Goal: Task Accomplishment & Management: Use online tool/utility

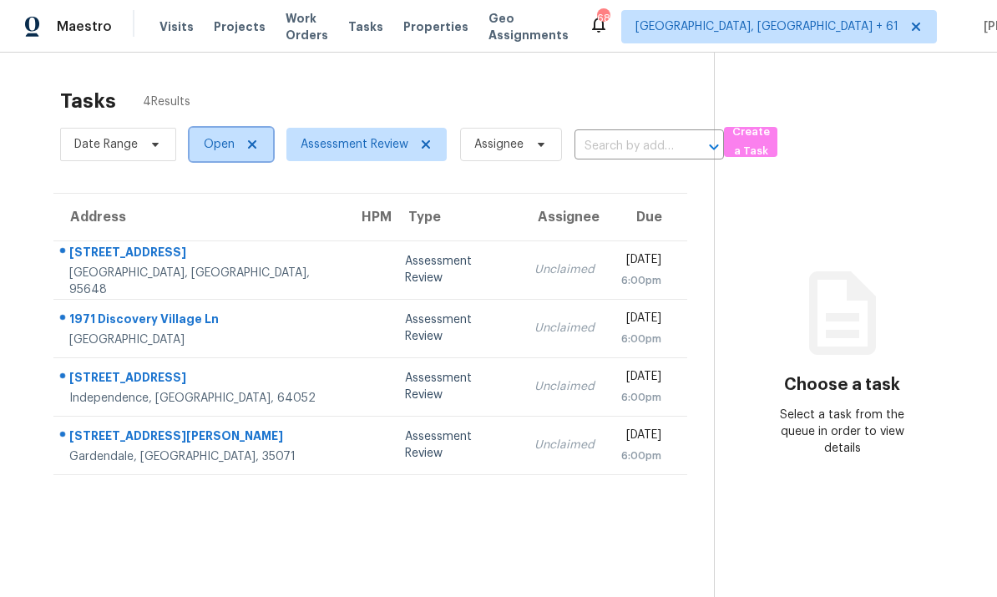
click at [226, 144] on span "Open" at bounding box center [219, 144] width 31 height 17
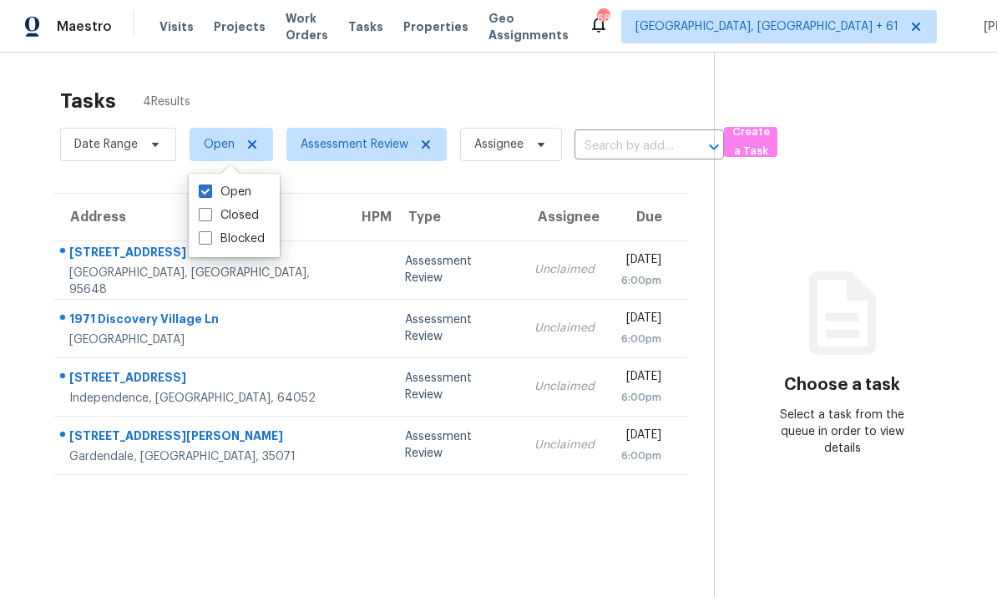
click at [204, 213] on span at bounding box center [205, 214] width 13 height 13
click at [204, 213] on input "Closed" at bounding box center [204, 212] width 11 height 11
checkbox input "true"
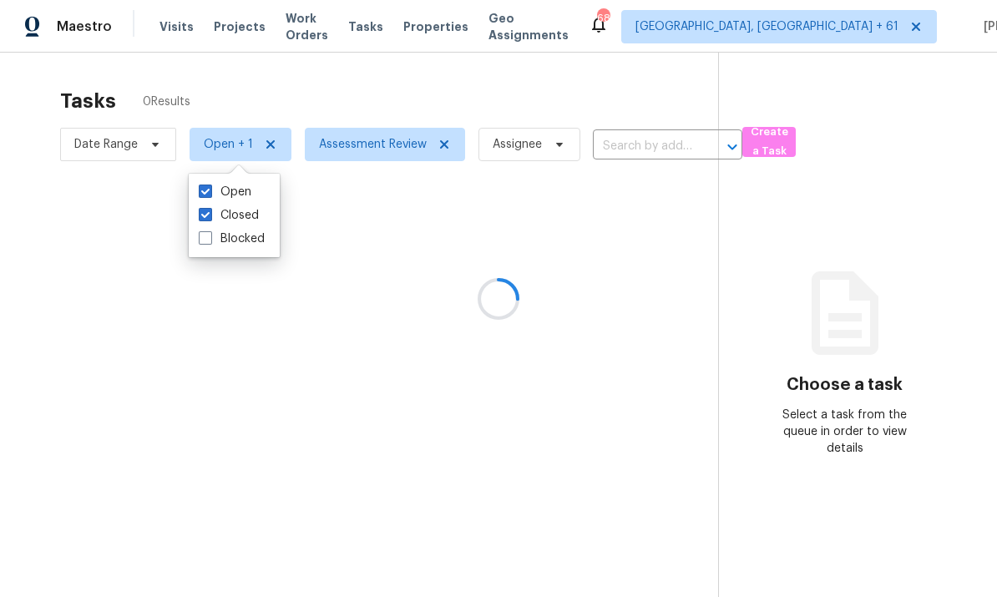
click at [205, 180] on div "Open" at bounding box center [234, 191] width 81 height 23
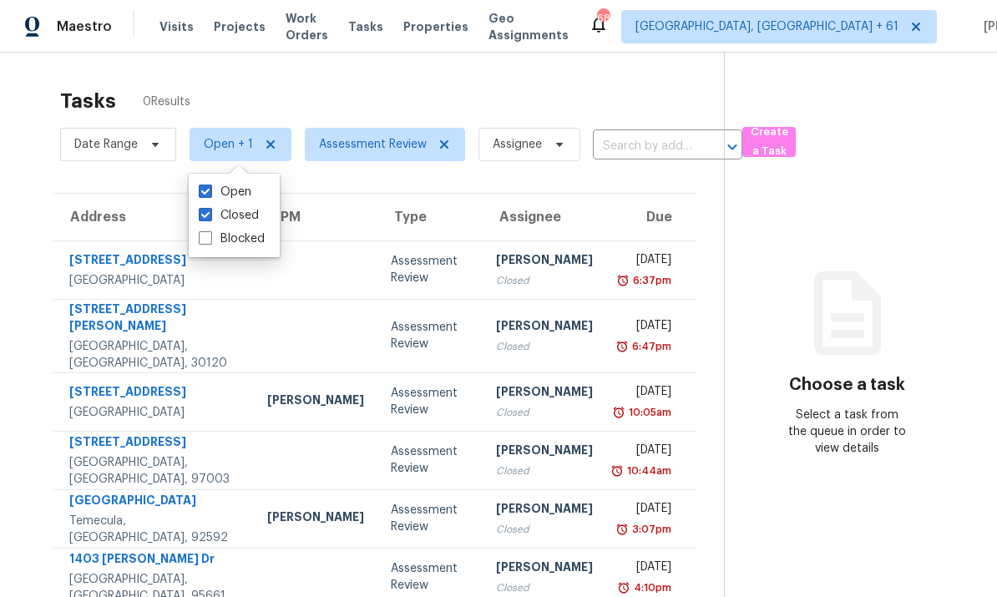
click at [209, 191] on span at bounding box center [205, 190] width 13 height 13
click at [209, 191] on input "Open" at bounding box center [204, 189] width 11 height 11
checkbox input "false"
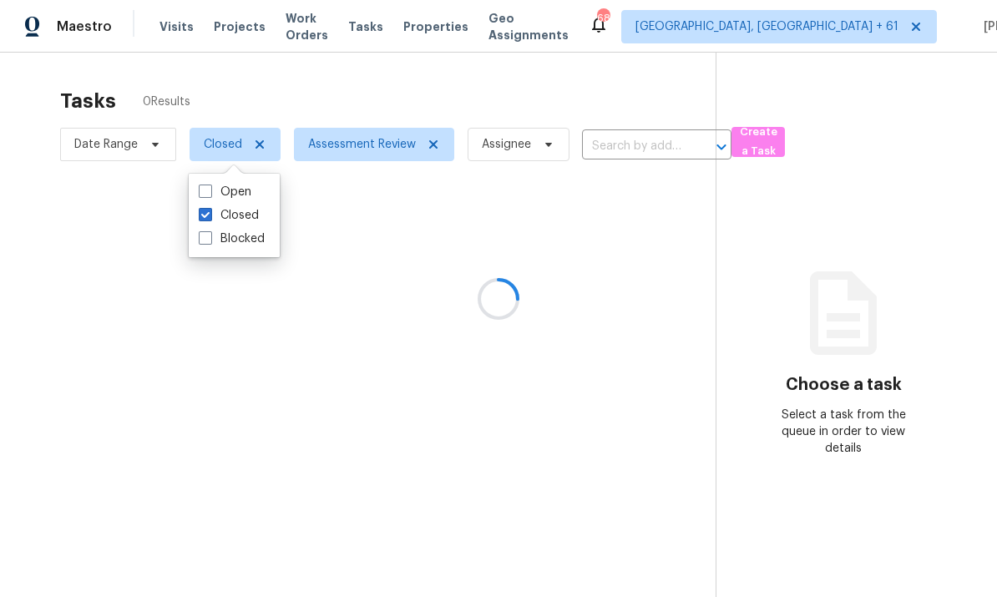
click at [109, 140] on div at bounding box center [498, 298] width 997 height 597
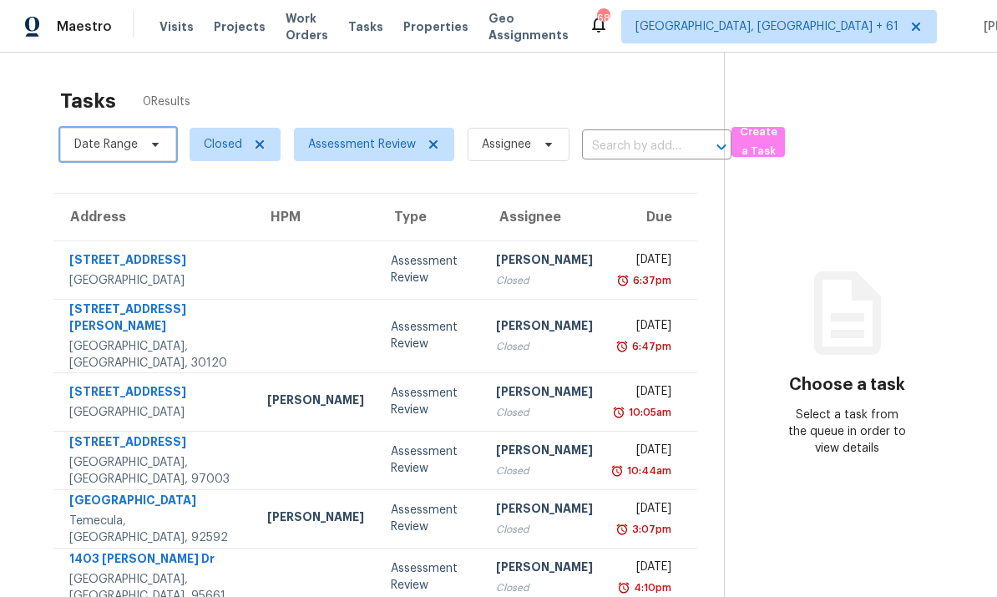
click at [114, 150] on span "Date Range" at bounding box center [105, 144] width 63 height 17
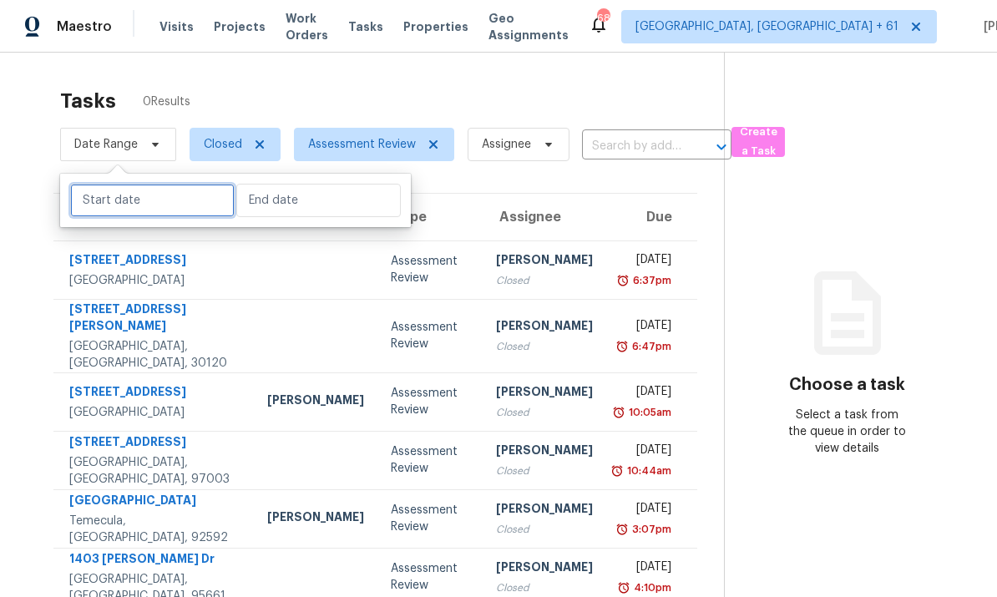
click at [132, 208] on input "text" at bounding box center [152, 200] width 164 height 33
select select "9"
select select "2025"
select select "10"
select select "2025"
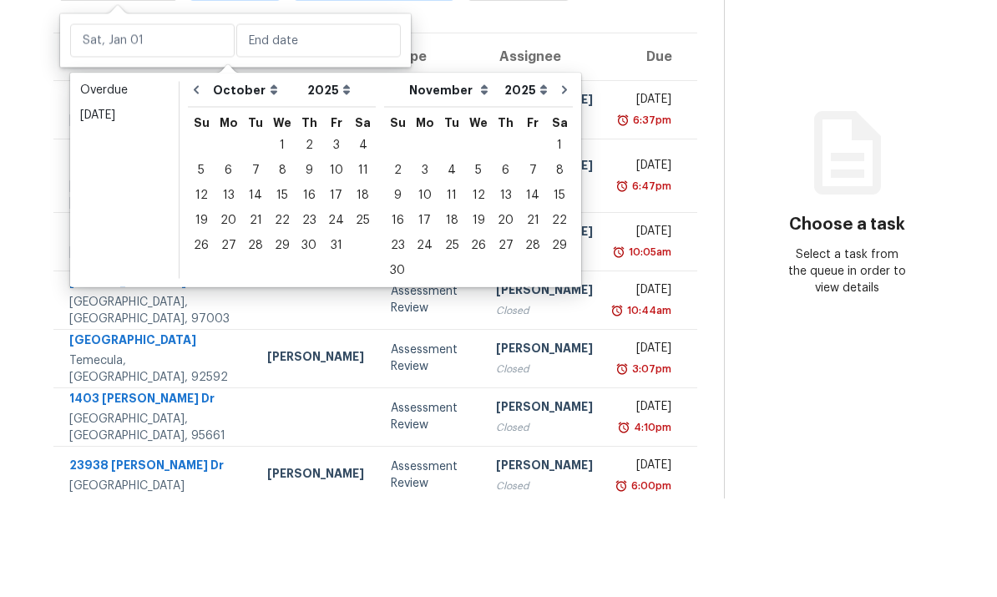
scroll to position [63, 0]
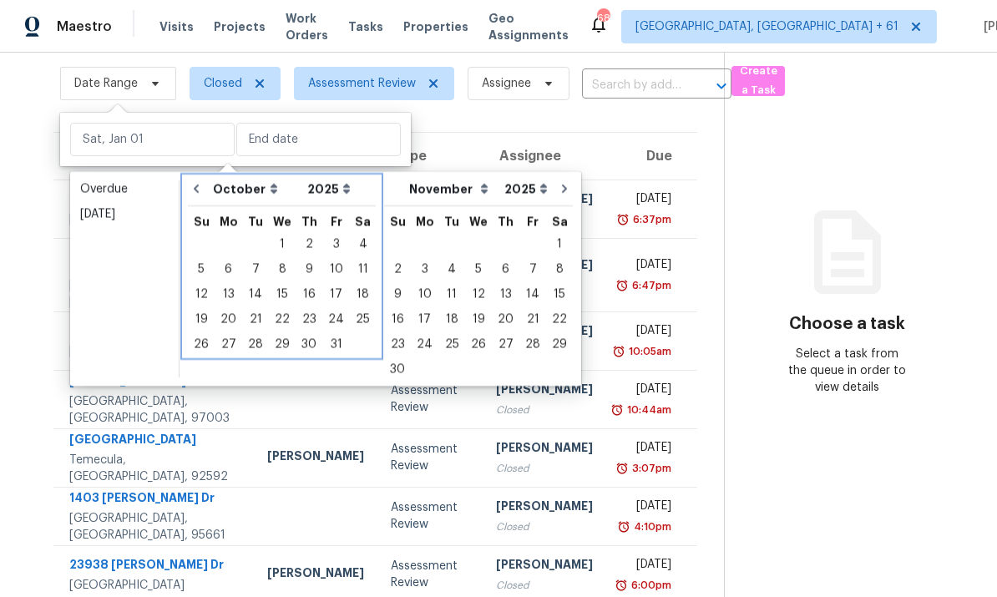
click at [202, 182] on icon "Go to previous month" at bounding box center [196, 188] width 13 height 13
select select "8"
select select "9"
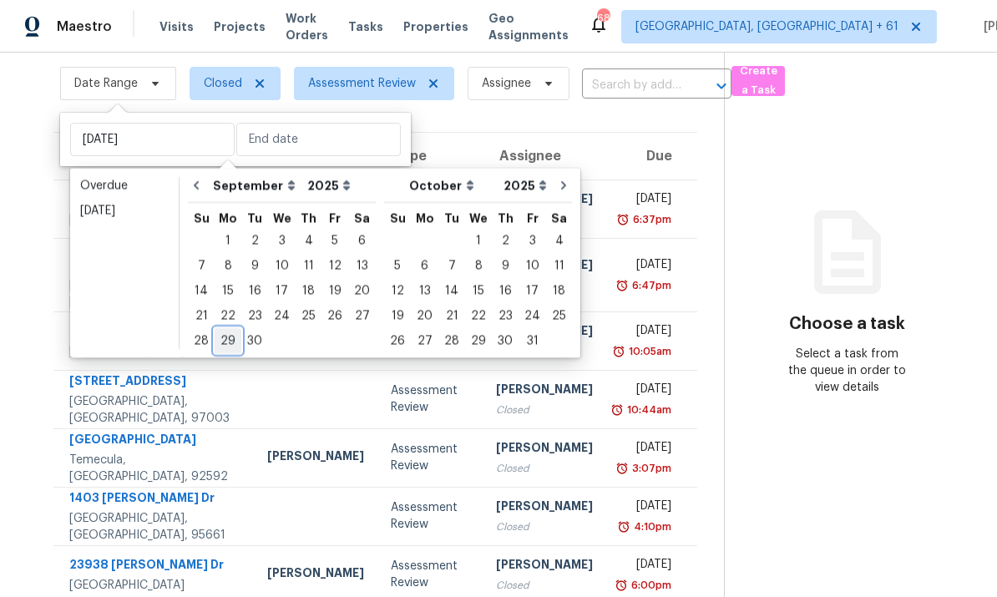
click at [225, 329] on div "29" at bounding box center [228, 340] width 27 height 23
type input "[DATE]"
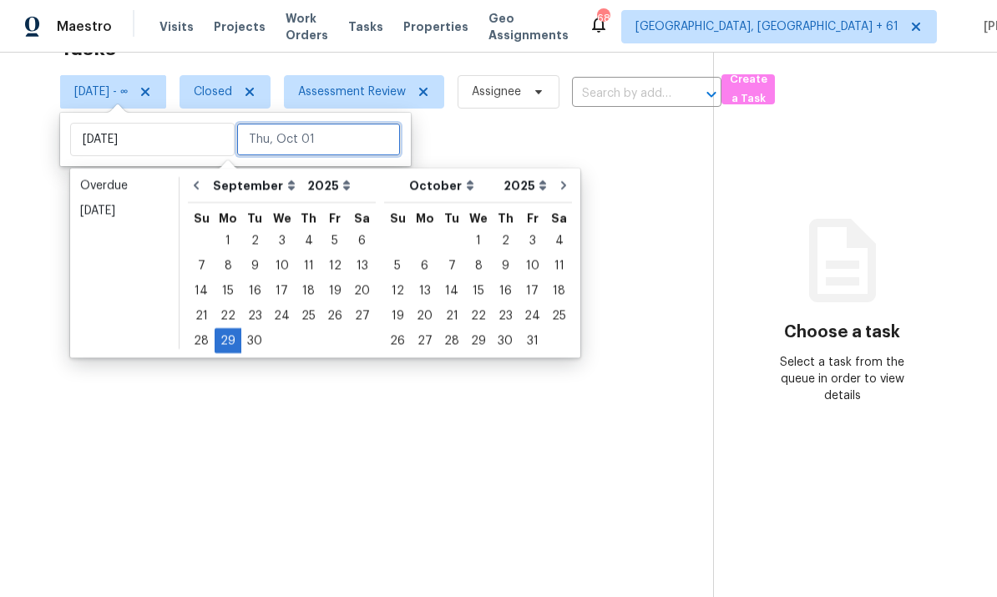
scroll to position [53, 0]
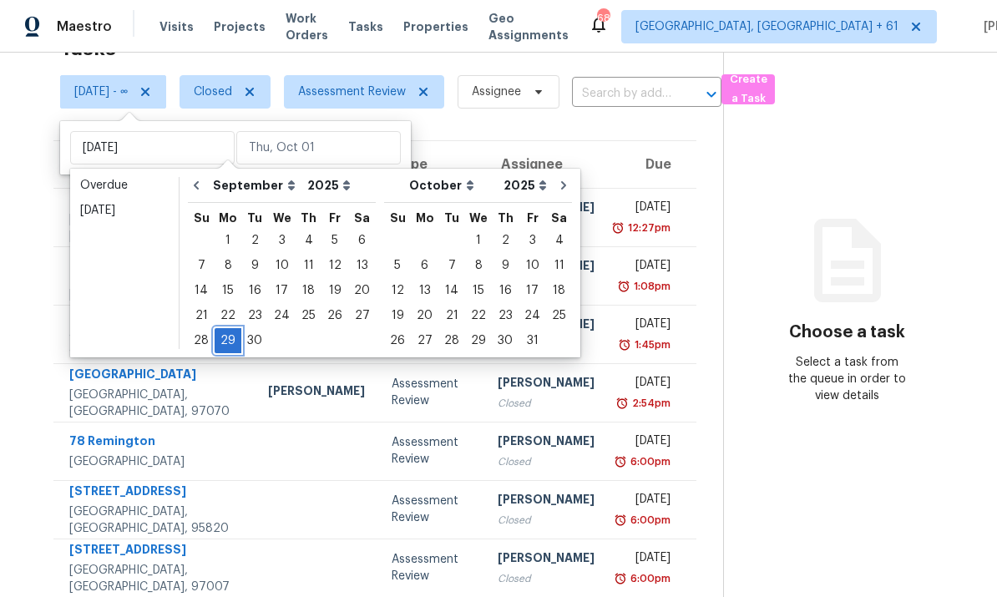
click at [232, 329] on div "29" at bounding box center [228, 340] width 27 height 23
type input "[DATE]"
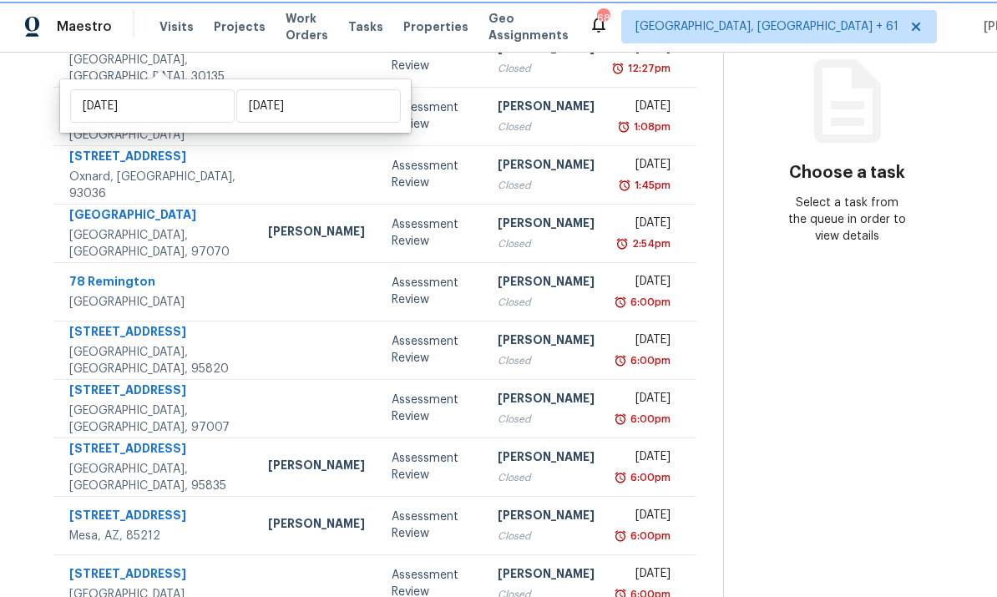
scroll to position [210, 0]
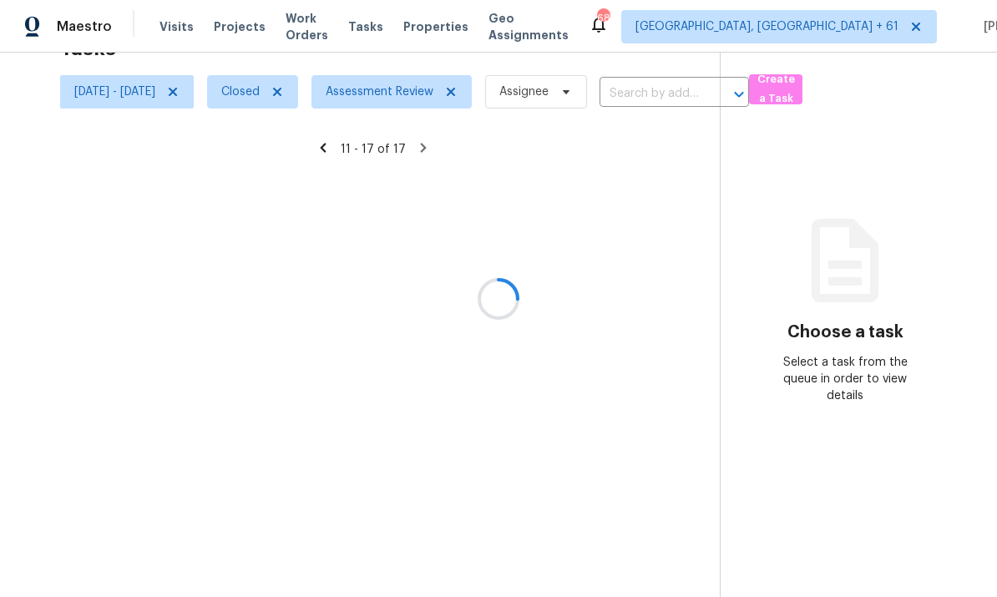
scroll to position [53, 0]
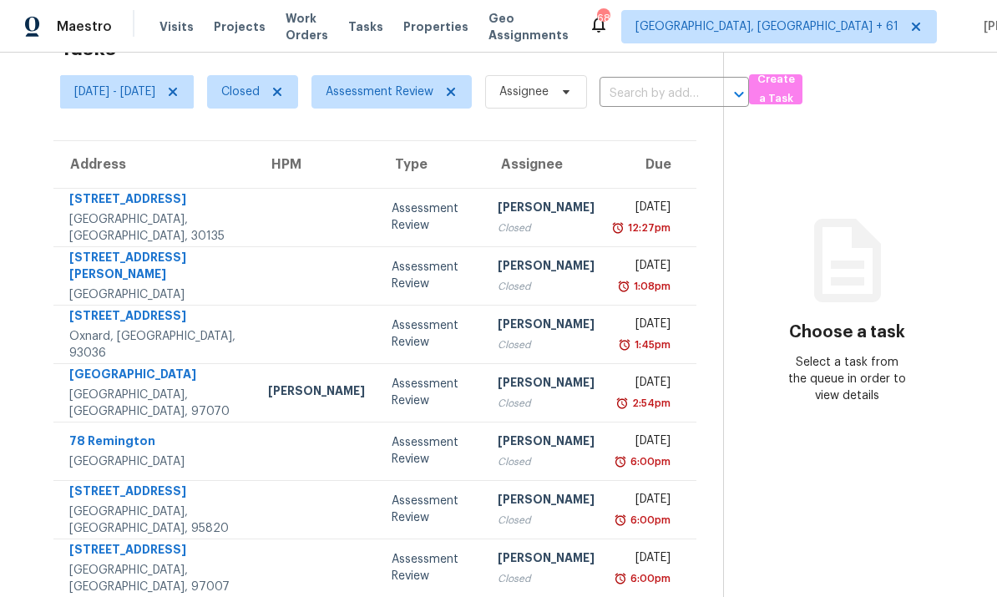
click at [134, 483] on div "[STREET_ADDRESS]" at bounding box center [155, 493] width 172 height 21
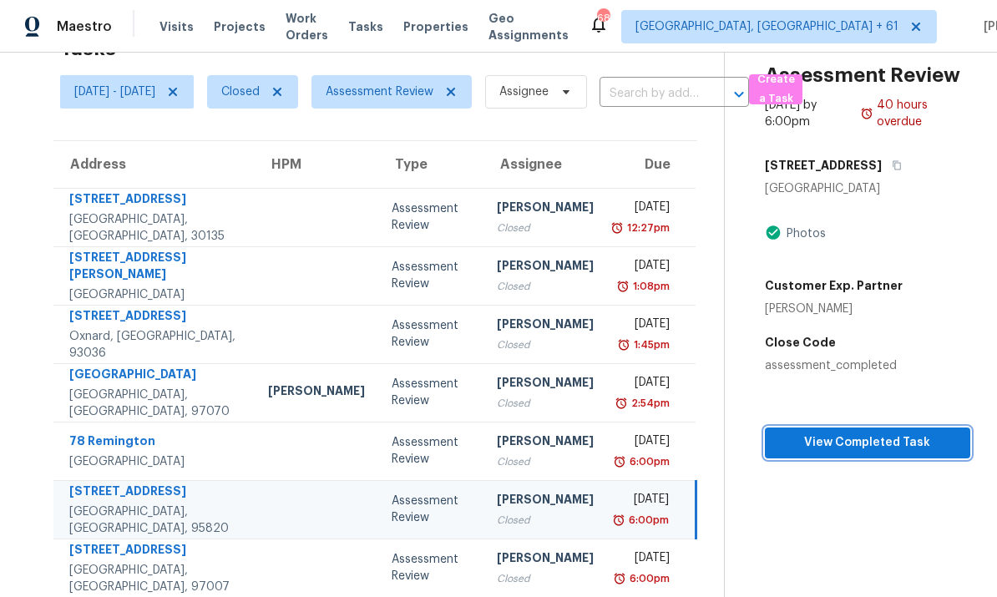
click at [695, 432] on span "View Completed Task" at bounding box center [867, 442] width 179 height 21
